Goal: Task Accomplishment & Management: Complete application form

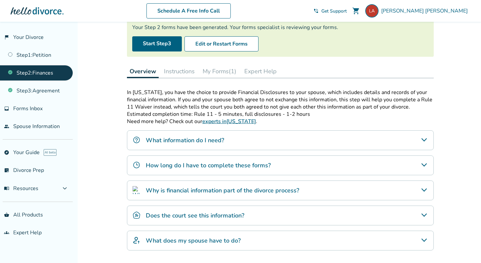
scroll to position [57, 0]
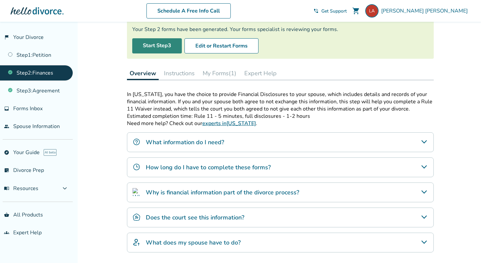
click at [146, 48] on link "Start Step 3" at bounding box center [157, 45] width 50 height 15
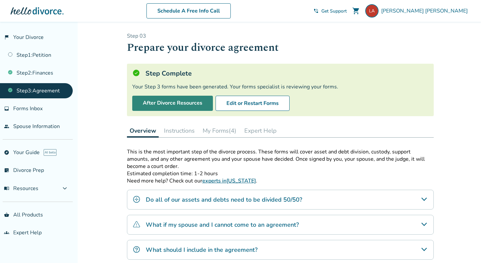
click at [198, 102] on link "After Divorce Resources" at bounding box center [172, 103] width 81 height 15
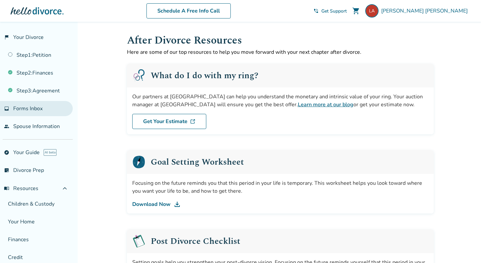
click at [34, 110] on span "Forms Inbox" at bounding box center [27, 108] width 29 height 7
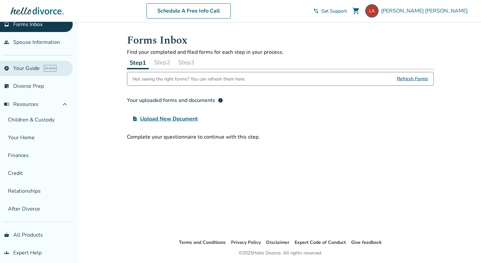
scroll to position [85, 0]
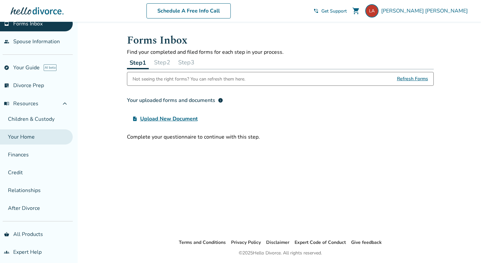
click at [34, 139] on link "Your Home" at bounding box center [36, 137] width 73 height 15
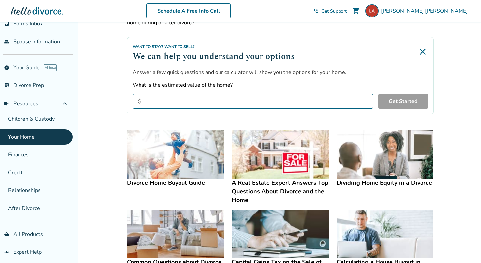
scroll to position [39, 0]
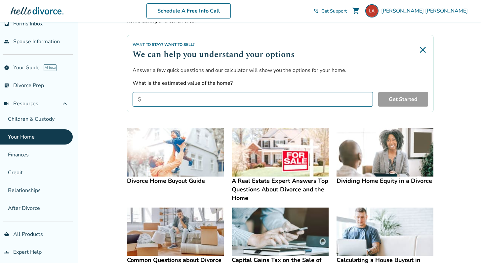
click at [173, 159] on img at bounding box center [175, 152] width 97 height 49
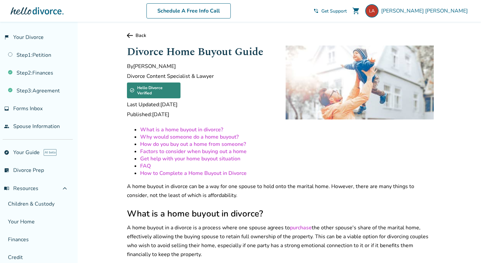
click at [174, 128] on link "What is a home buyout in divorce?" at bounding box center [181, 129] width 83 height 7
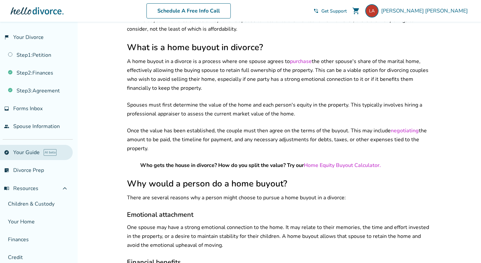
scroll to position [133, 0]
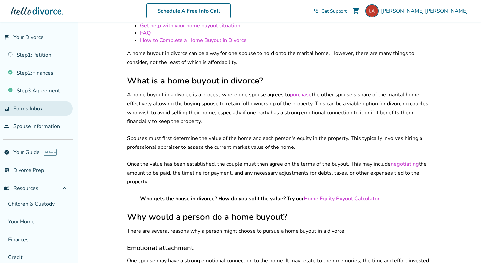
click at [30, 111] on span "Forms Inbox" at bounding box center [27, 108] width 29 height 7
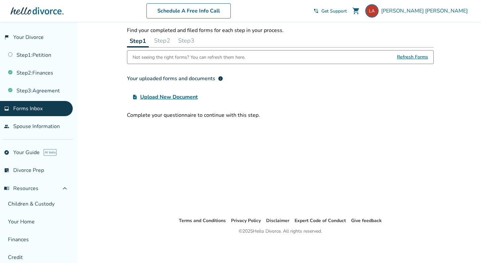
click at [413, 57] on span "Refresh Forms" at bounding box center [412, 57] width 31 height 13
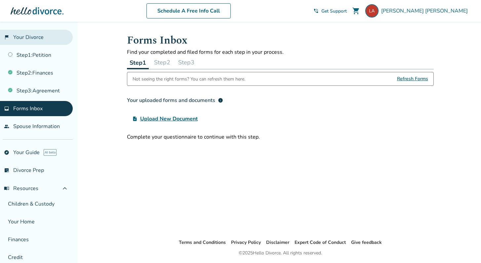
click at [38, 39] on link "flag_2 Your Divorce" at bounding box center [36, 37] width 73 height 15
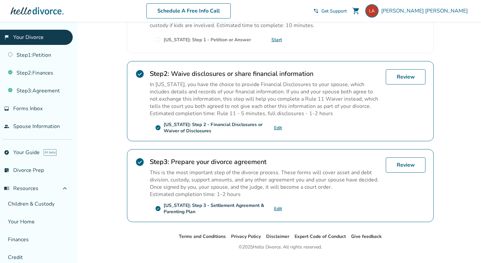
scroll to position [183, 0]
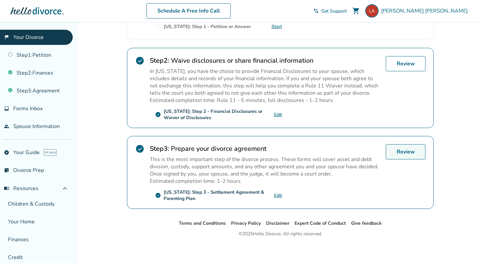
click at [396, 152] on link "Review" at bounding box center [406, 151] width 40 height 15
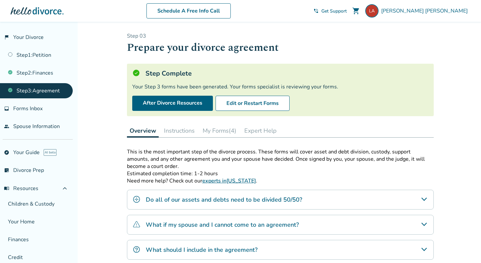
click at [265, 130] on button "Expert Help" at bounding box center [261, 130] width 38 height 13
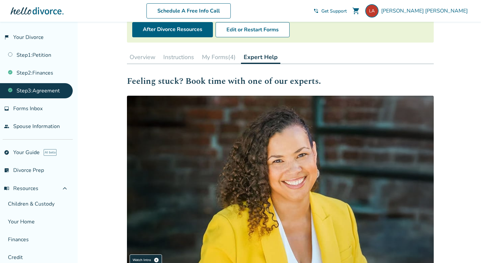
scroll to position [50, 0]
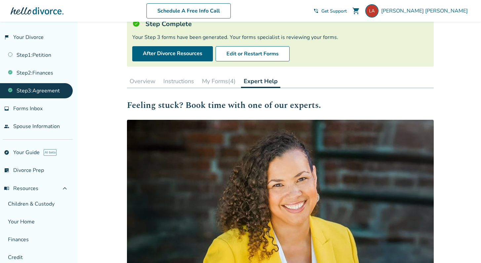
click at [228, 89] on div "Step 0 3 Prepare your divorce agreement Step Complete Your Step 3 forms have be…" at bounding box center [280, 157] width 307 height 349
click at [224, 83] on button "My Forms (4)" at bounding box center [218, 81] width 39 height 13
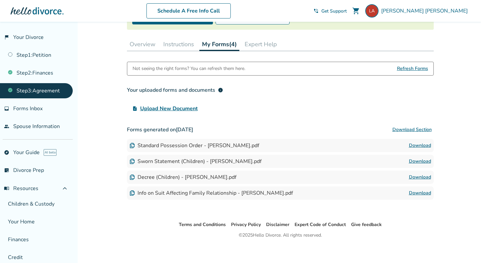
scroll to position [90, 0]
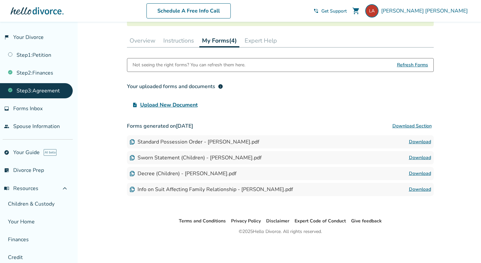
click at [184, 42] on button "Instructions" at bounding box center [179, 40] width 36 height 13
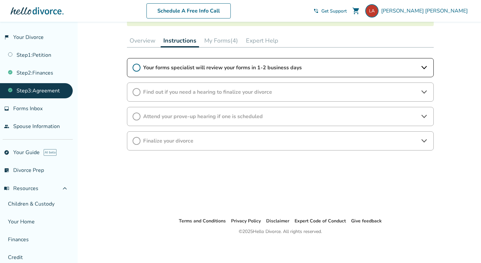
click at [264, 41] on button "Expert Help" at bounding box center [262, 40] width 38 height 13
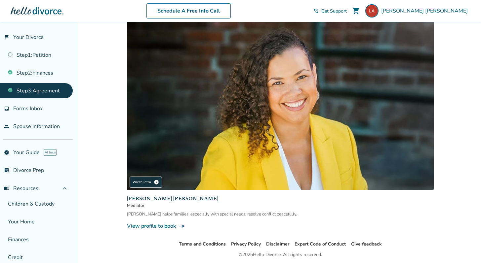
scroll to position [174, 0]
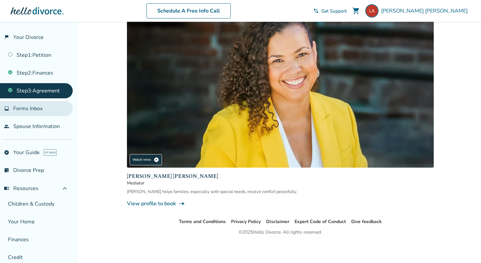
click at [34, 113] on link "inbox Forms Inbox" at bounding box center [36, 108] width 73 height 15
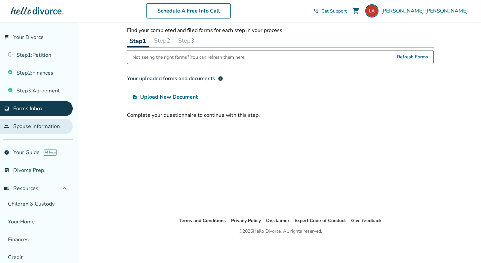
click at [31, 127] on link "people Spouse Information" at bounding box center [36, 126] width 73 height 15
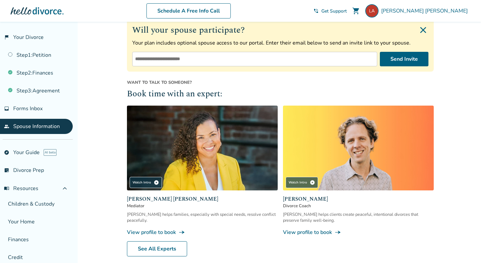
scroll to position [107, 0]
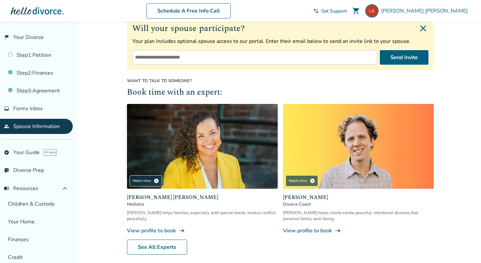
click at [250, 58] on input "email" at bounding box center [254, 57] width 245 height 15
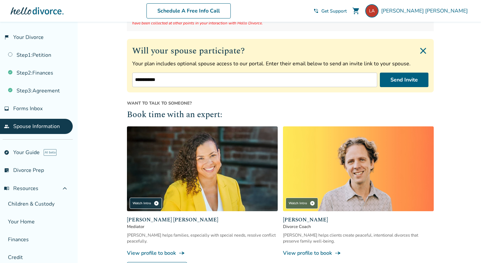
scroll to position [73, 0]
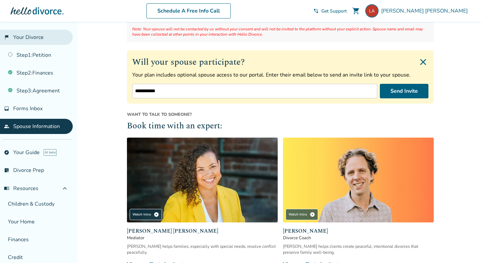
type input "**********"
click at [39, 39] on link "flag_2 Your Divorce" at bounding box center [36, 37] width 73 height 15
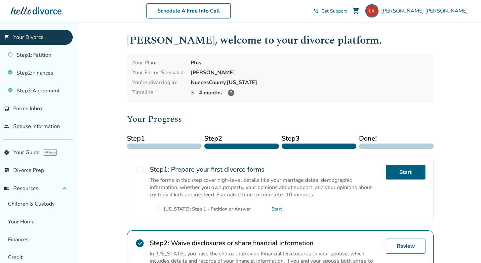
click at [47, 43] on link "flag_2 Your Divorce" at bounding box center [36, 37] width 73 height 15
click at [51, 35] on link "flag_2 Your Divorce" at bounding box center [36, 37] width 73 height 15
